Goal: Information Seeking & Learning: Check status

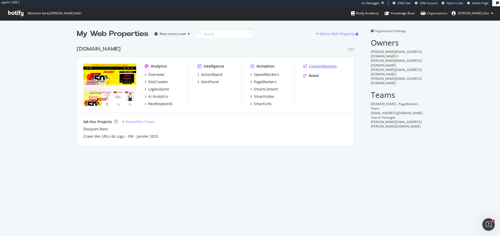
click at [321, 64] on div "CustomReports" at bounding box center [323, 66] width 28 height 5
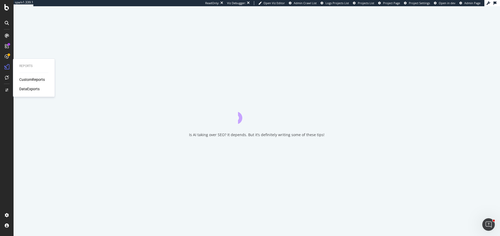
click at [37, 79] on div "CustomReports" at bounding box center [32, 79] width 26 height 5
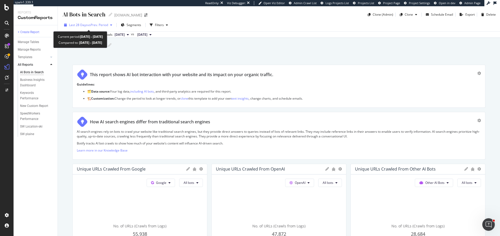
click at [84, 25] on span "Last 28 Days" at bounding box center [78, 25] width 19 height 4
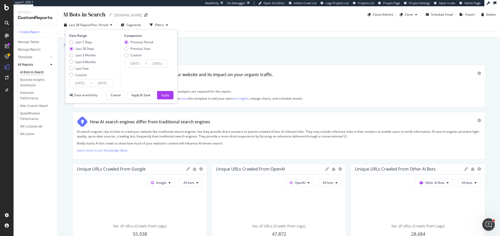
click at [88, 52] on div "Last 7 Days Last 28 Days Last 3 Months Last 6 Months Last Year Custom" at bounding box center [82, 59] width 27 height 39
click at [129, 48] on div "Previous Year" at bounding box center [138, 48] width 29 height 4
type input "[DATE]"
click at [84, 60] on div "Last 6 Months" at bounding box center [86, 62] width 20 height 4
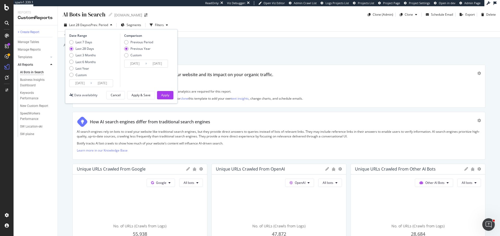
type input "[DATE]"
click at [162, 93] on div "Apply" at bounding box center [165, 95] width 8 height 4
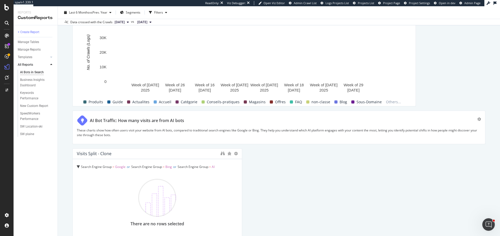
scroll to position [1141, 0]
